Goal: Transaction & Acquisition: Subscribe to service/newsletter

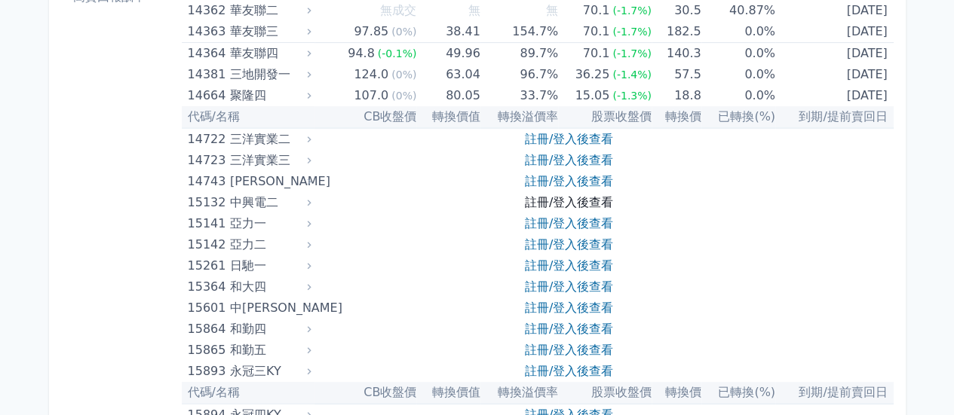
scroll to position [302, 0]
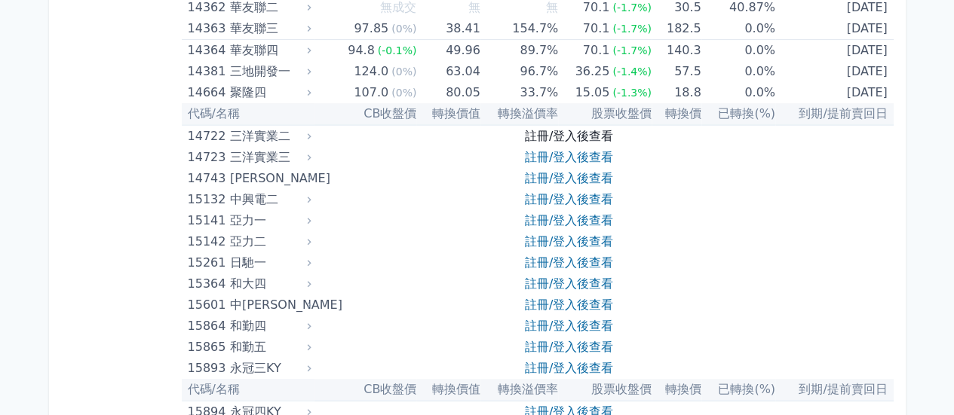
click at [581, 133] on link "註冊/登入後查看" at bounding box center [569, 136] width 88 height 14
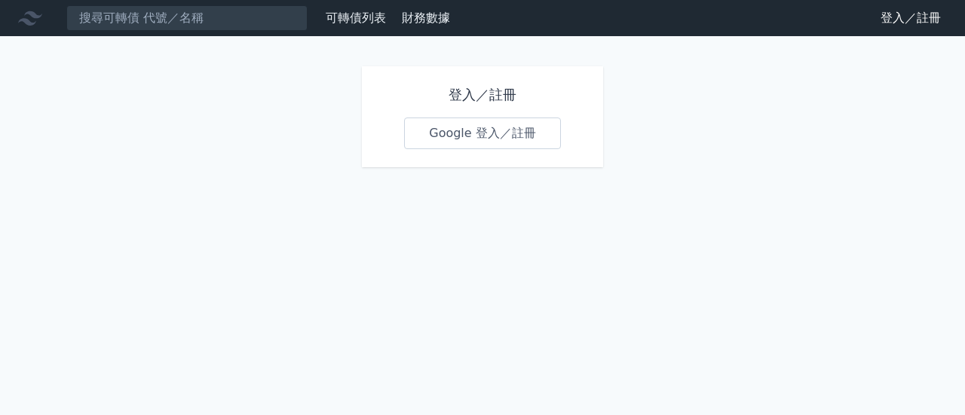
click at [472, 142] on link "Google 登入／註冊" at bounding box center [482, 134] width 157 height 32
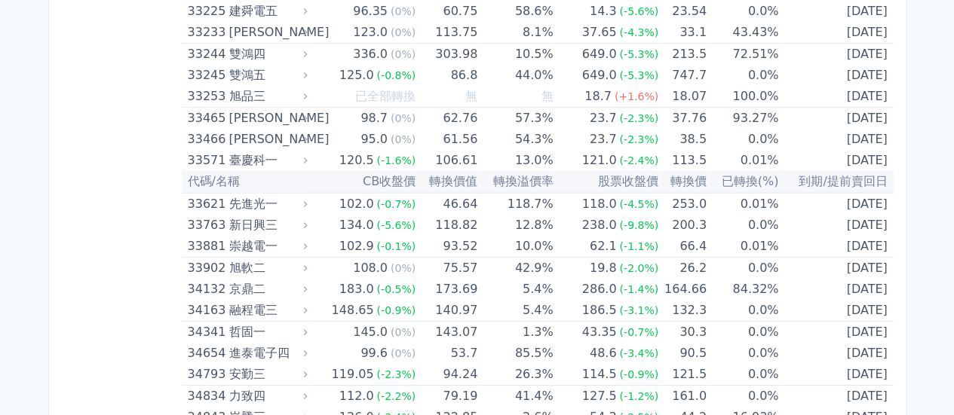
scroll to position [3317, 0]
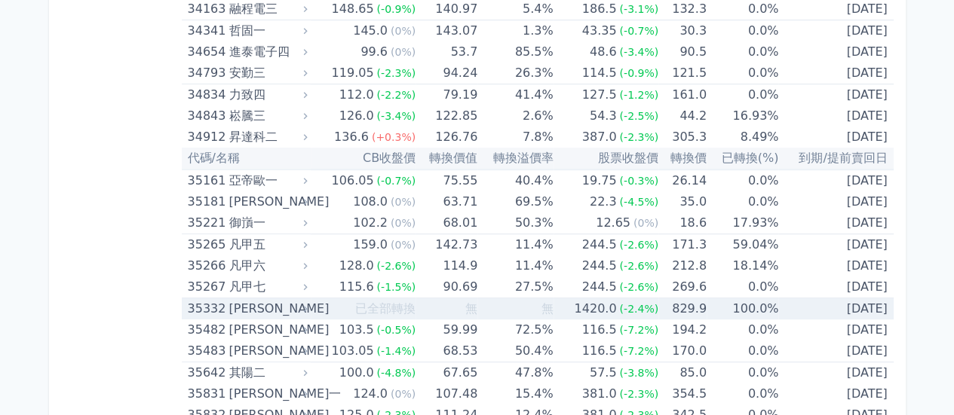
click at [259, 299] on div "[PERSON_NAME]" at bounding box center [265, 309] width 75 height 21
